Goal: Task Accomplishment & Management: Manage account settings

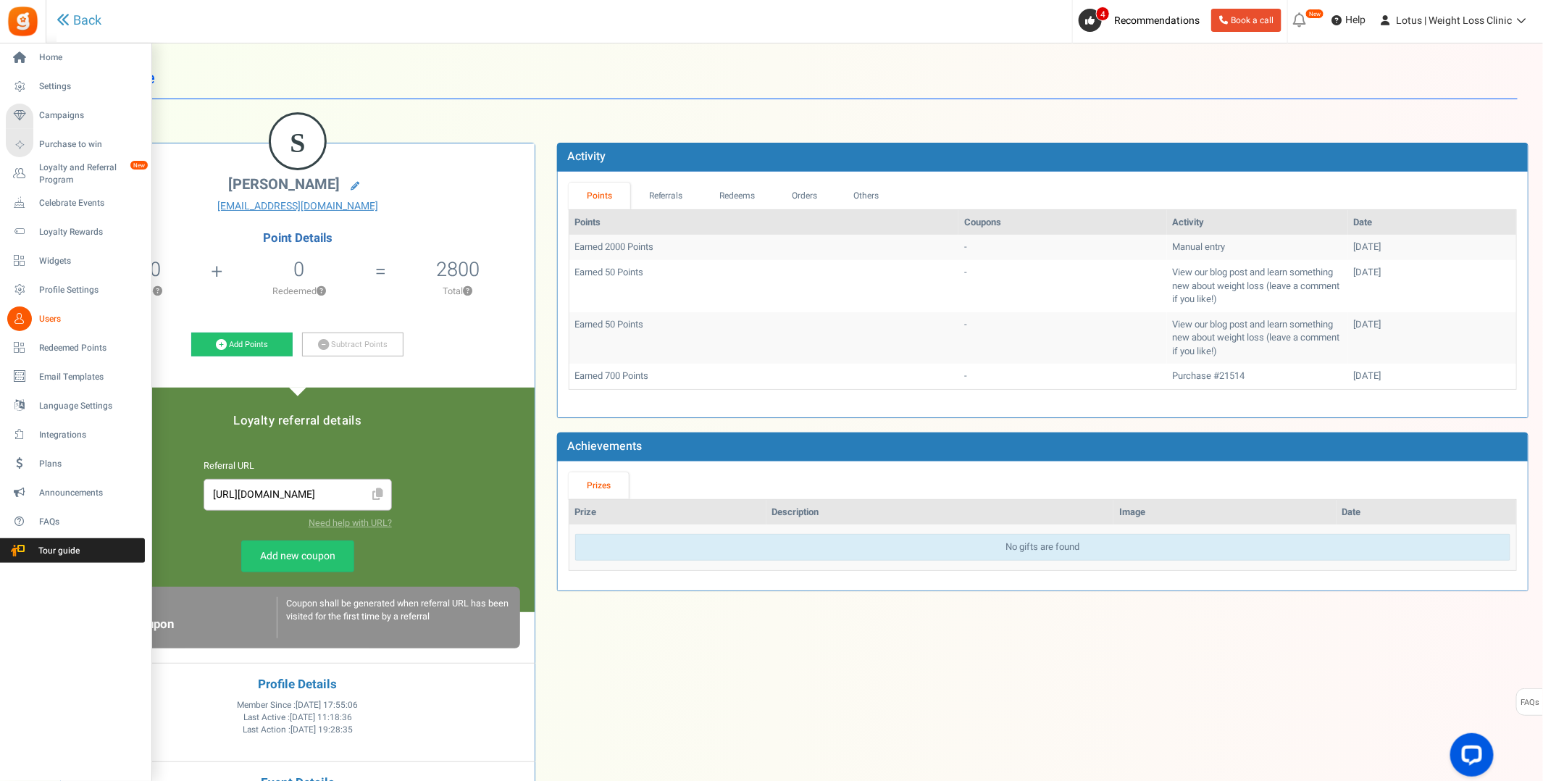
click at [56, 317] on span "Users" at bounding box center [89, 319] width 101 height 12
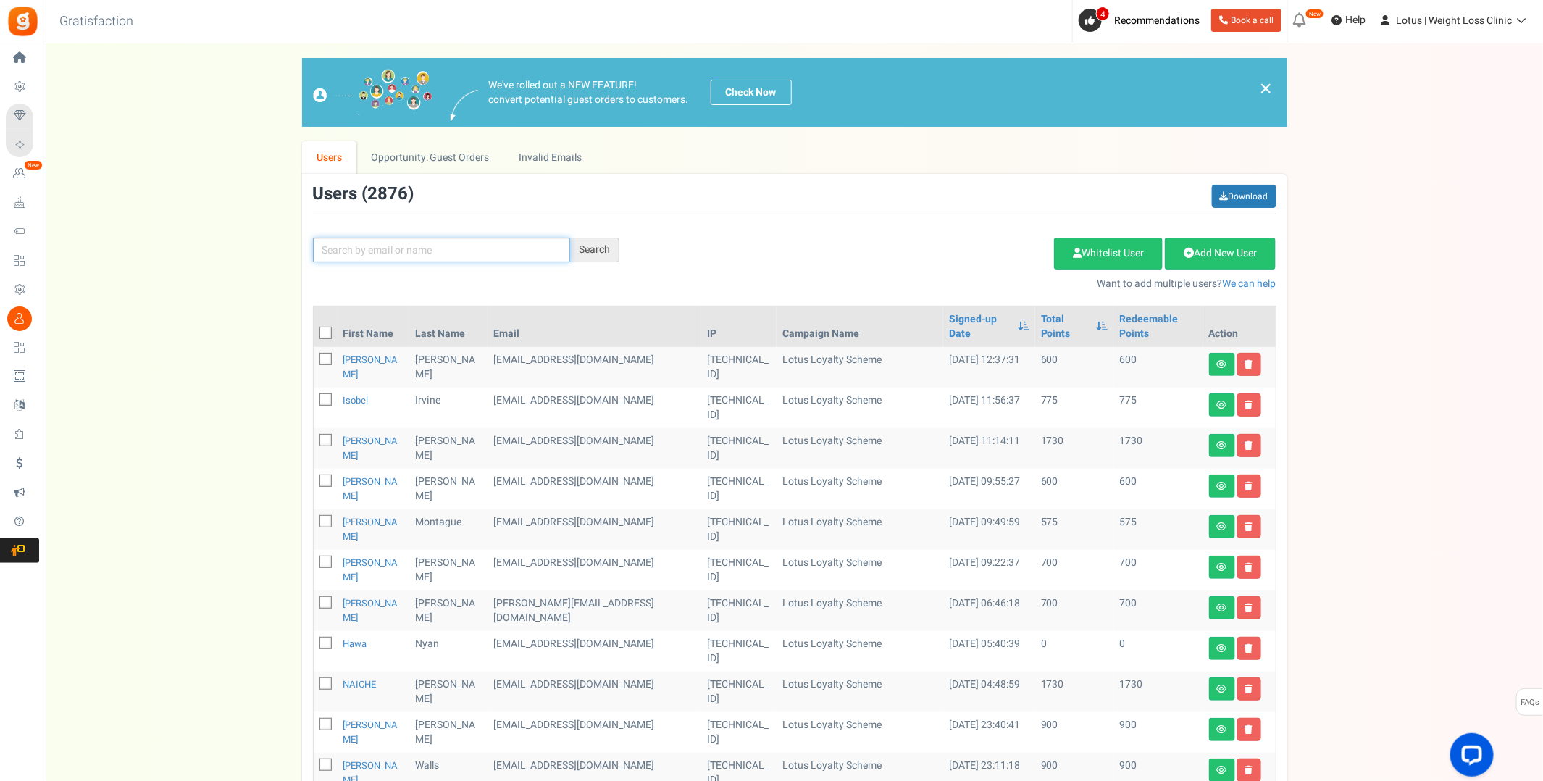
click at [399, 250] on input "text" at bounding box center [441, 250] width 257 height 25
paste input "[EMAIL_ADDRESS][PERSON_NAME][PERSON_NAME][DOMAIN_NAME]"
type input "[EMAIL_ADDRESS][PERSON_NAME][PERSON_NAME][DOMAIN_NAME]"
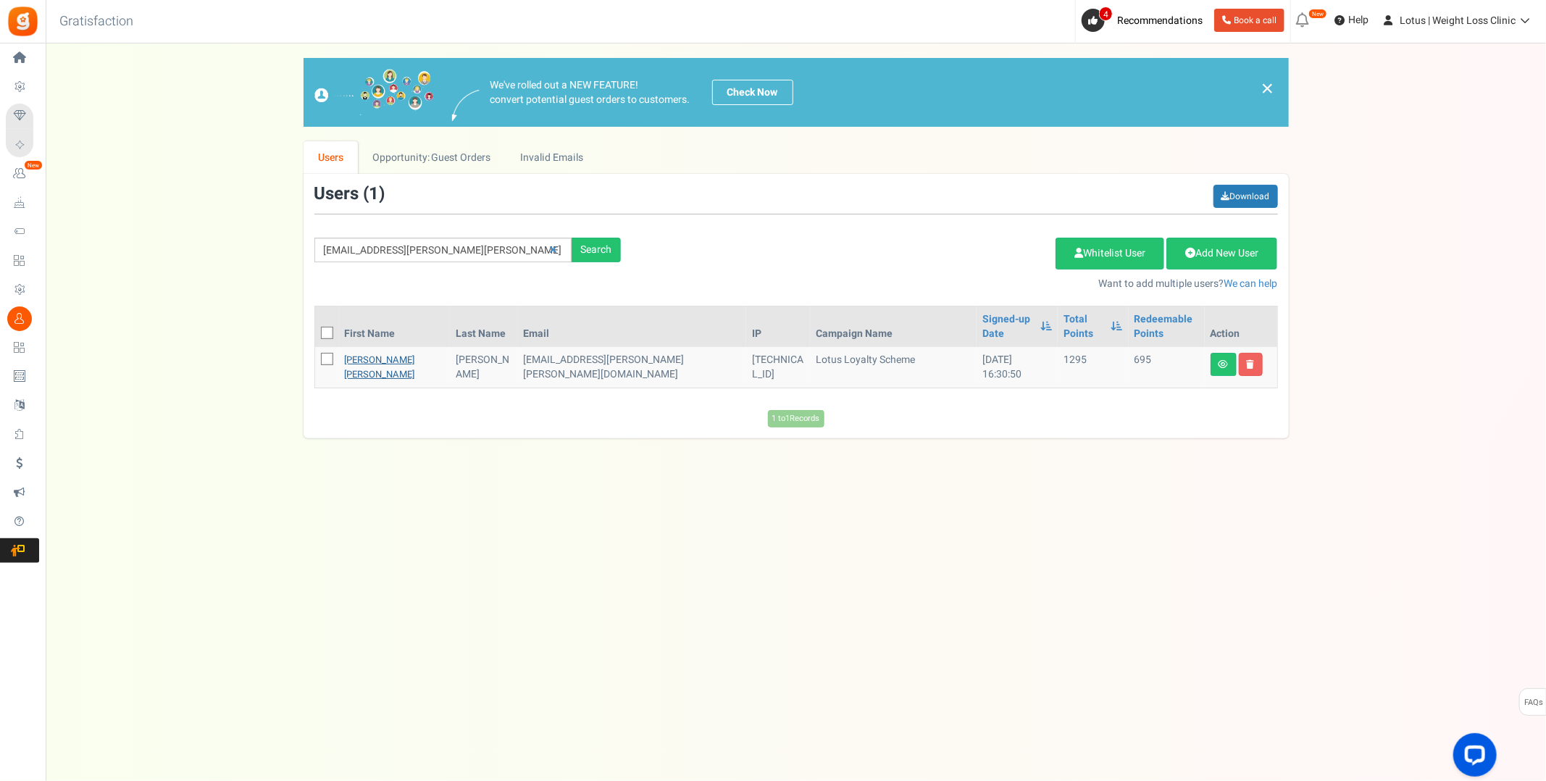
click at [377, 353] on link "[PERSON_NAME] [PERSON_NAME]" at bounding box center [380, 367] width 70 height 28
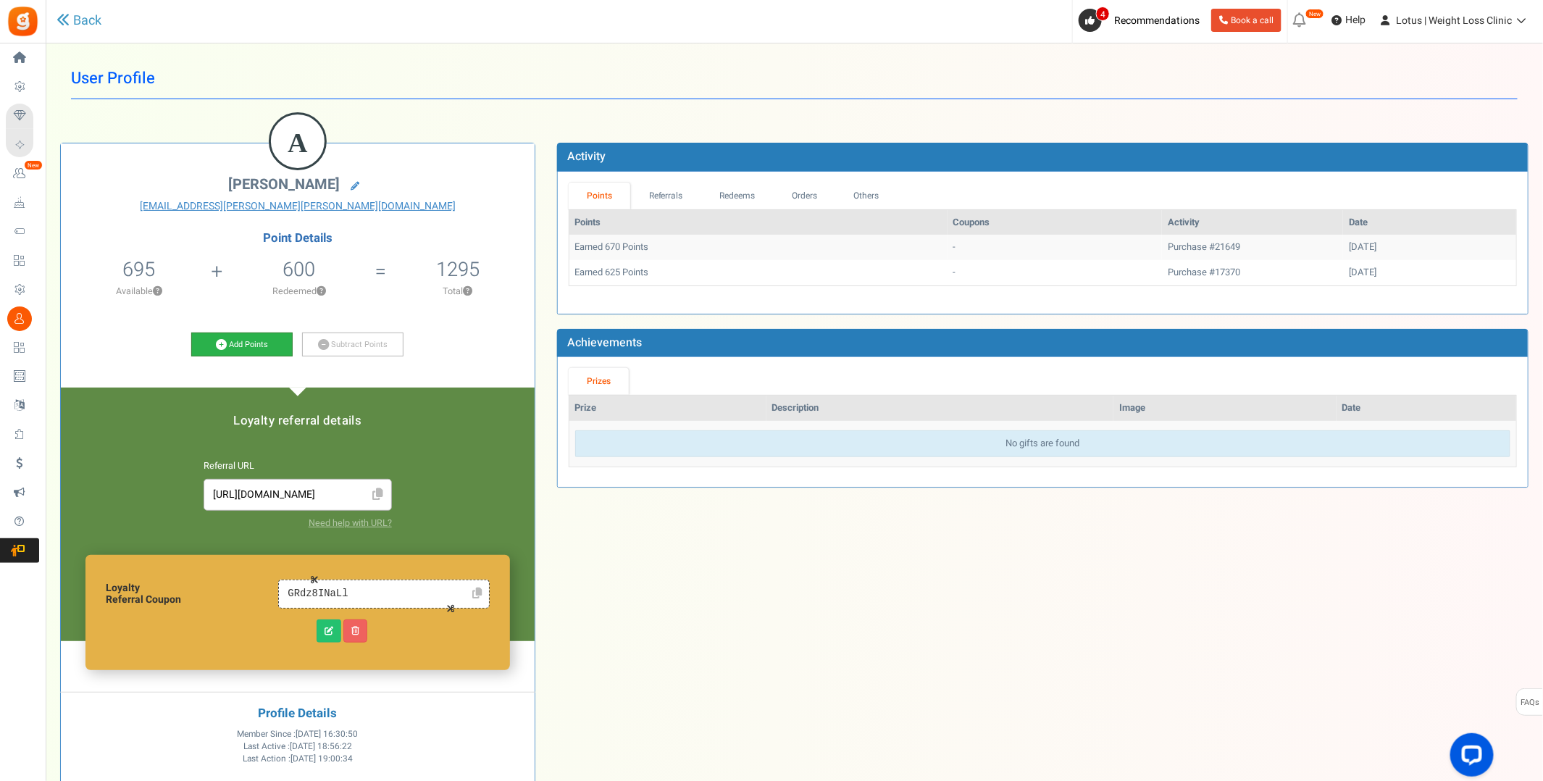
click at [227, 350] on link "Add Points" at bounding box center [241, 344] width 101 height 25
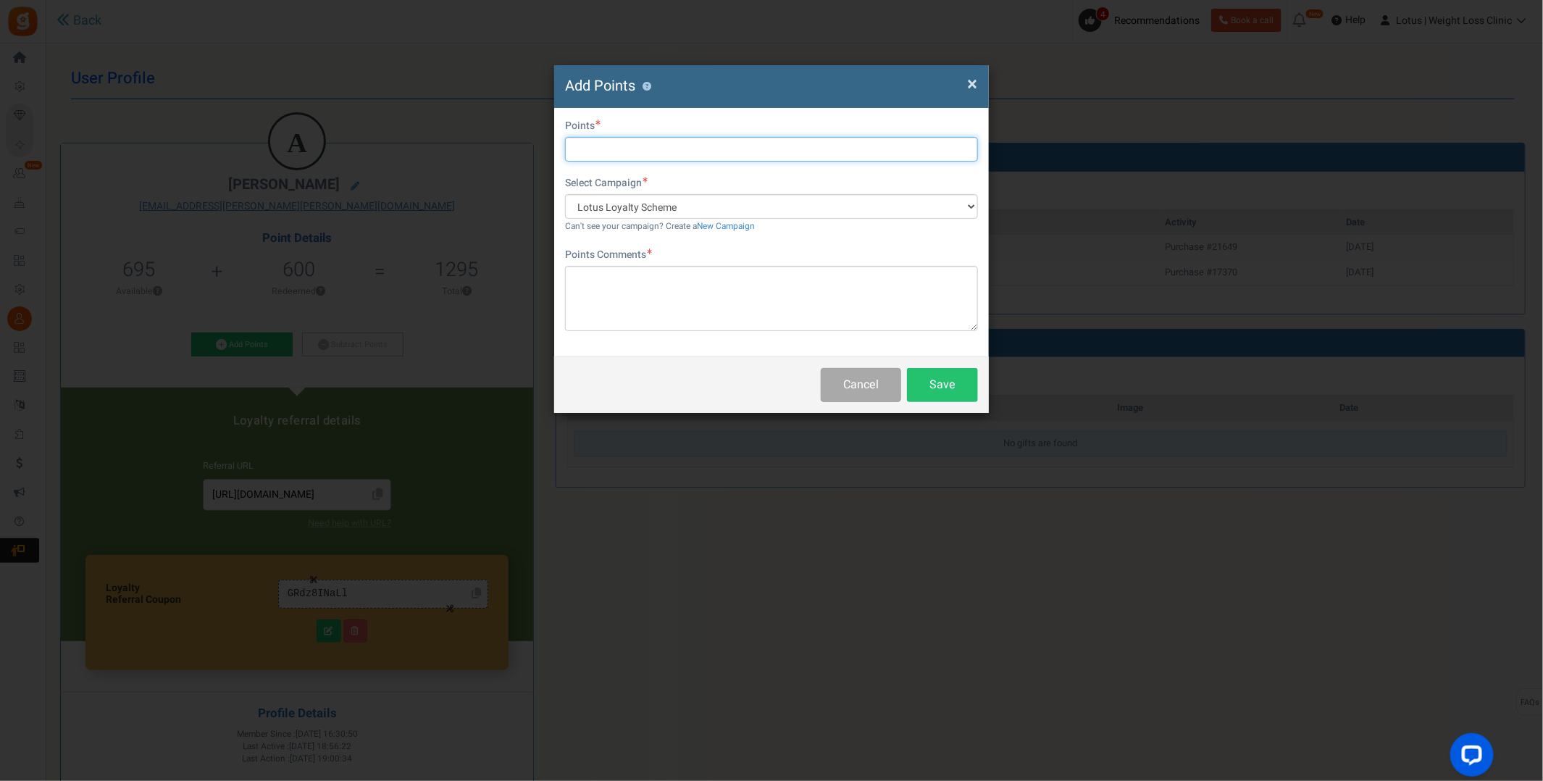
click at [593, 153] on input "text" at bounding box center [771, 149] width 413 height 25
type input "500"
click at [598, 275] on textarea "To enrich screen reader interactions, please activate Accessibility in Grammarl…" at bounding box center [771, 298] width 413 height 65
type textarea "C"
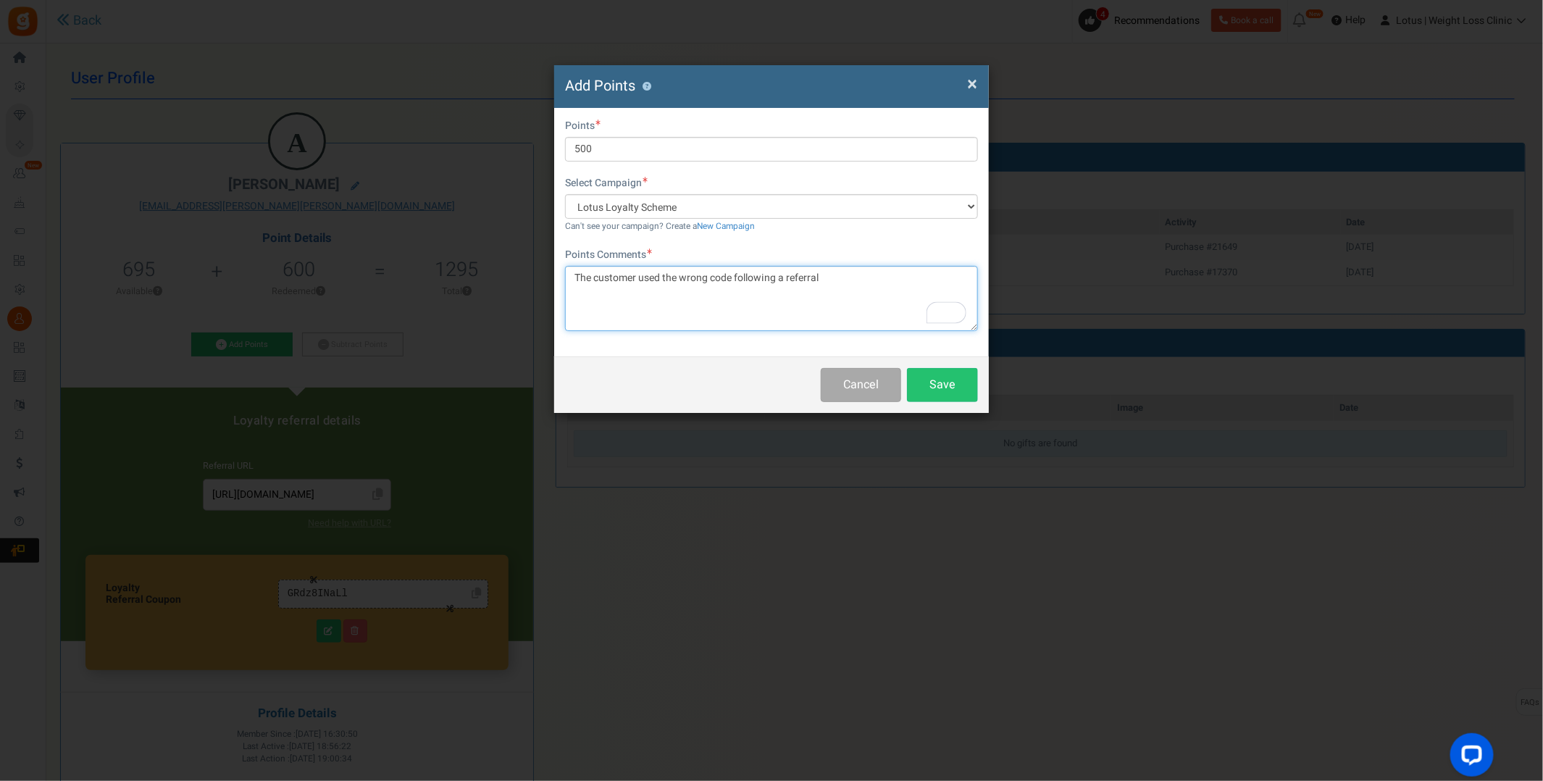
click at [832, 277] on textarea "The customer used the wrong code following a referral" at bounding box center [771, 298] width 413 height 65
click at [677, 277] on textarea "The customer used the wrong code following a referral - sompensated for the dif…" at bounding box center [771, 298] width 413 height 65
type textarea "The customer used the wrong code following a referral - compensated for the dif…"
click at [932, 380] on button "Save" at bounding box center [942, 385] width 71 height 34
